Goal: Find specific page/section: Find specific page/section

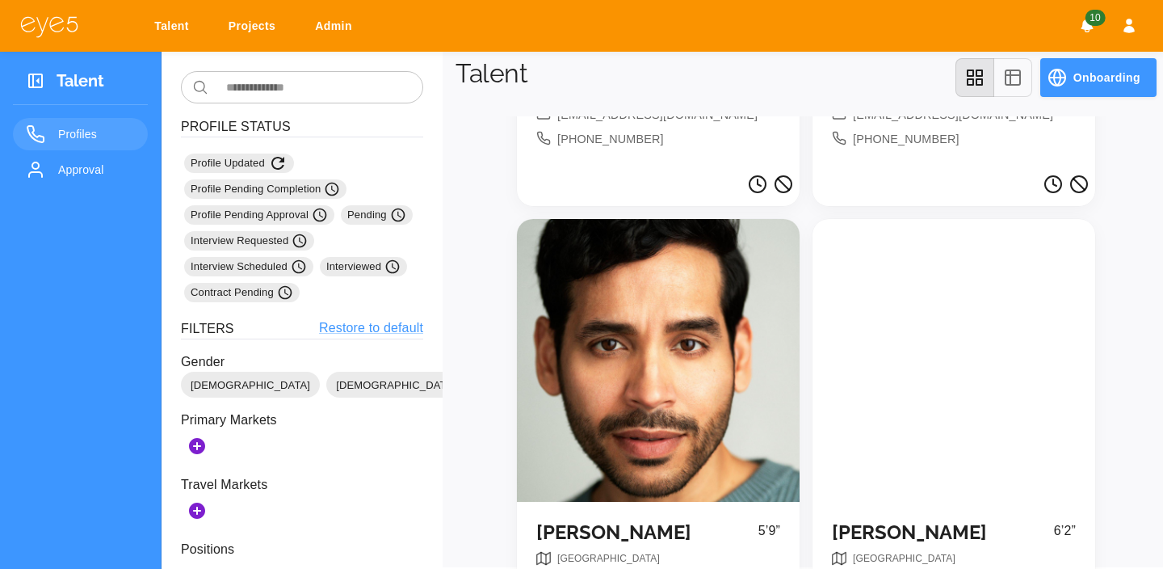
scroll to position [435, 0]
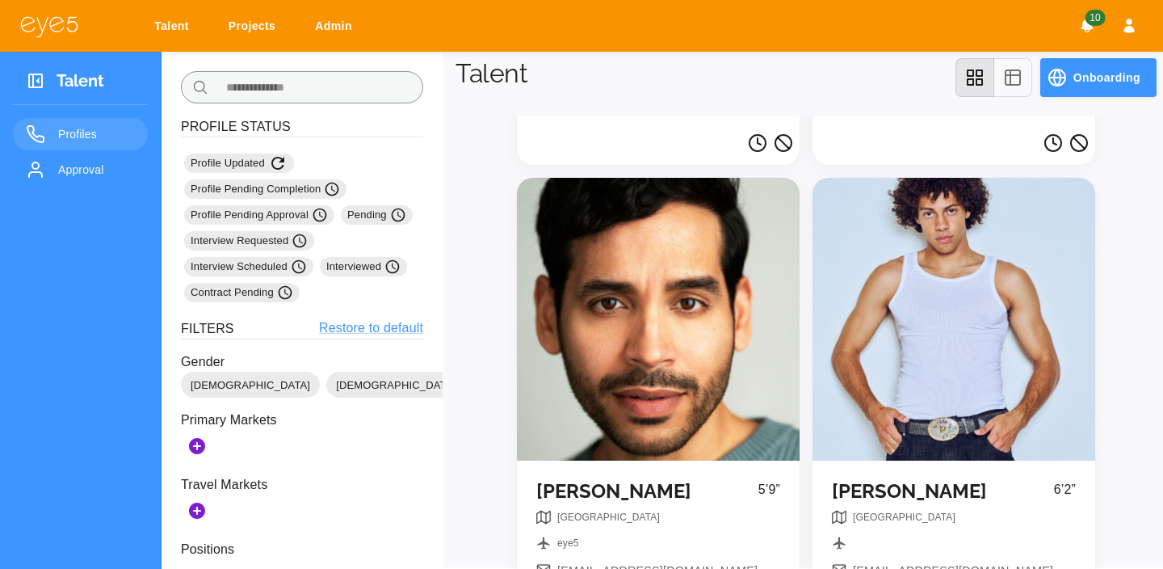
click at [267, 78] on input "text" at bounding box center [319, 87] width 208 height 32
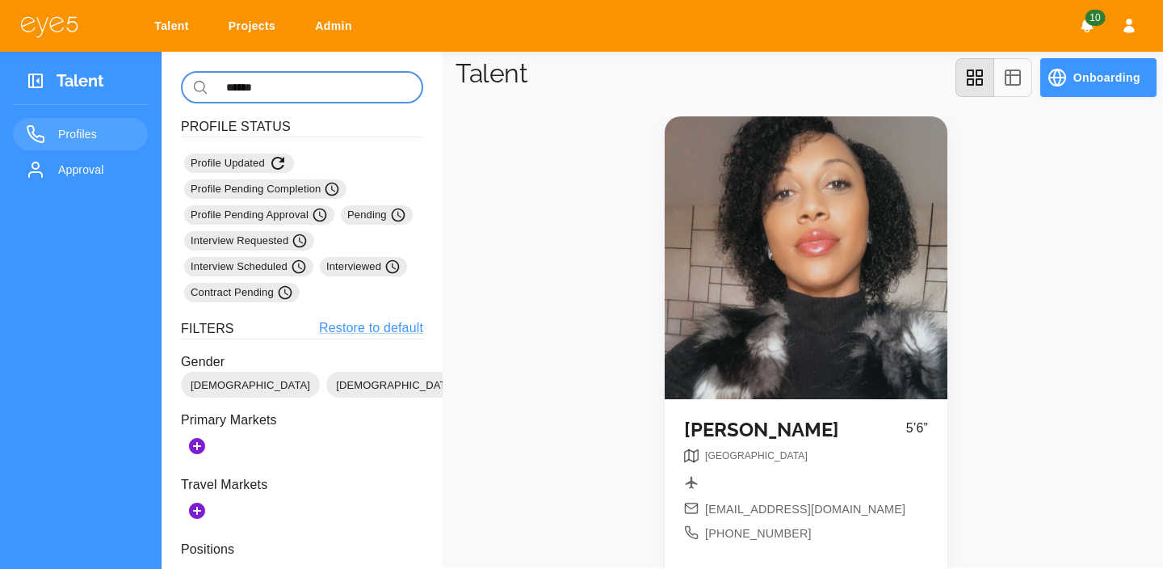
type input "******"
click at [817, 241] on div at bounding box center [806, 257] width 283 height 283
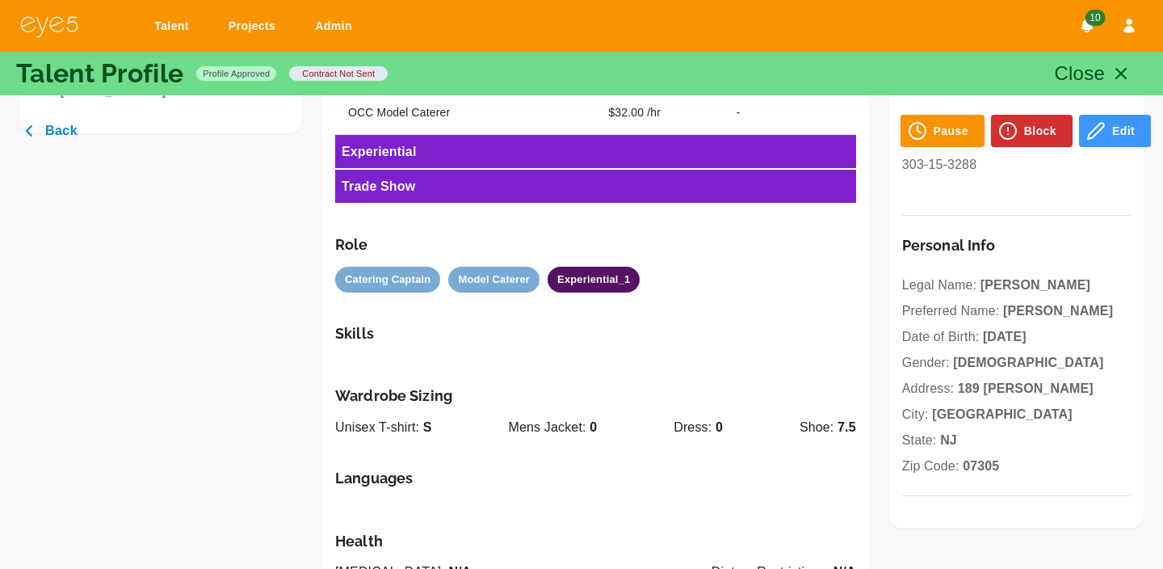
scroll to position [535, 0]
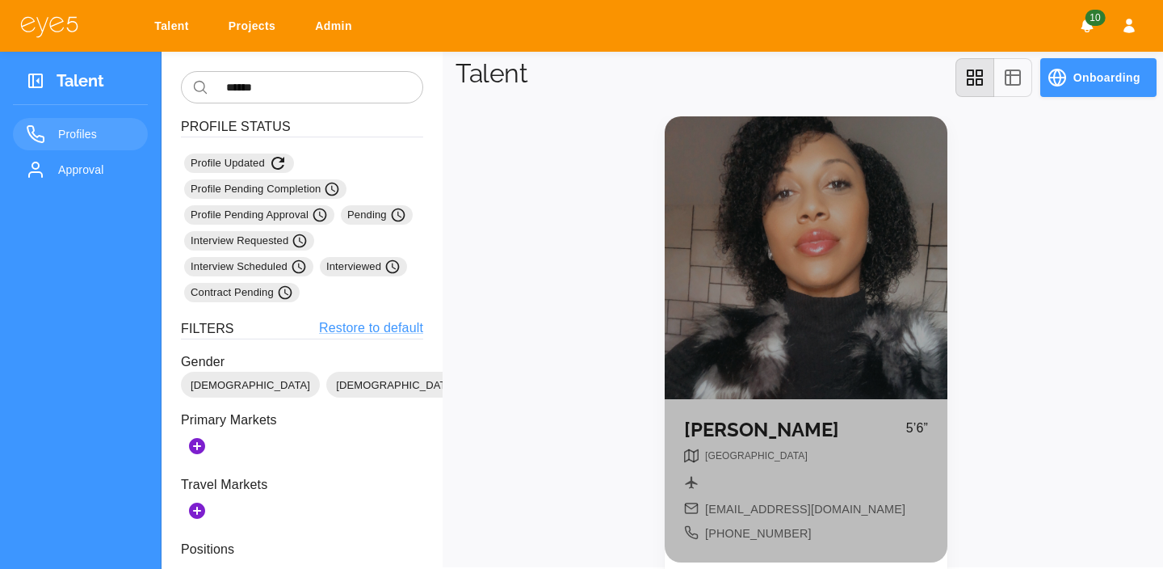
click at [856, 292] on div at bounding box center [806, 257] width 283 height 283
